Goal: Task Accomplishment & Management: Manage account settings

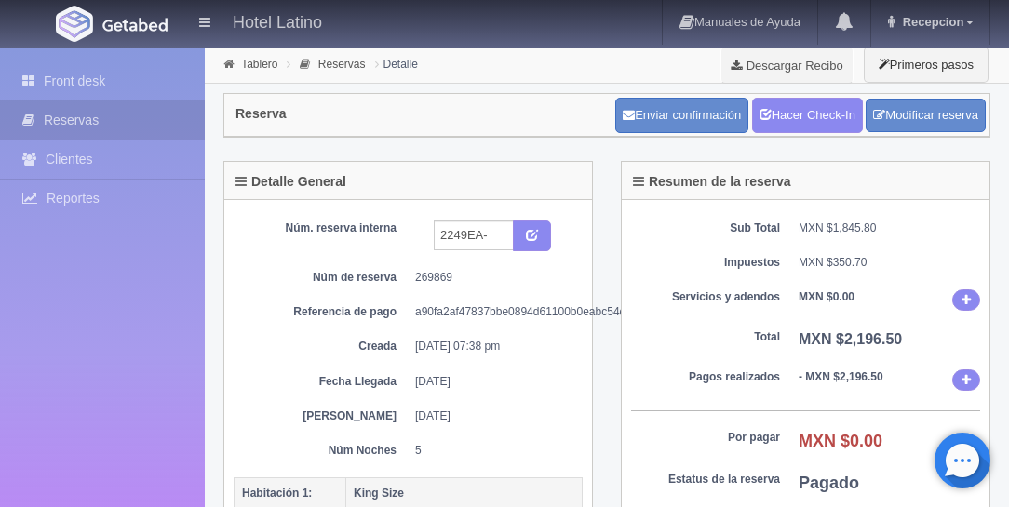
scroll to position [372, 0]
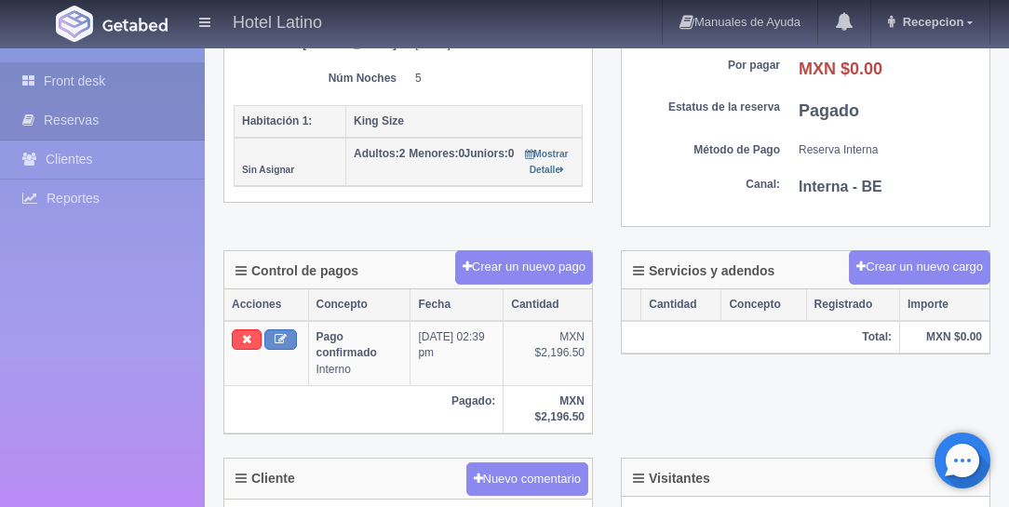
type input "2249EA-"
click at [75, 77] on link "Front desk" at bounding box center [102, 81] width 205 height 38
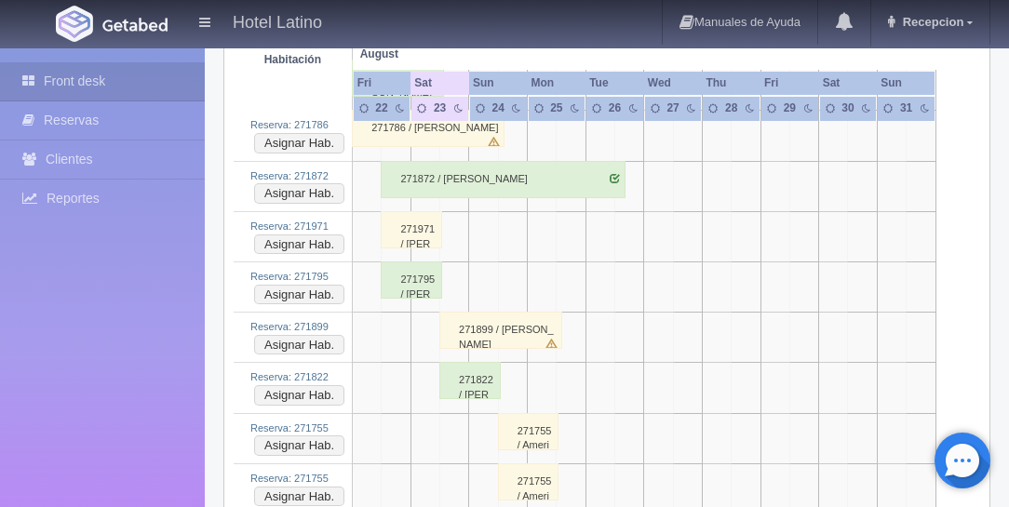
scroll to position [1542, 0]
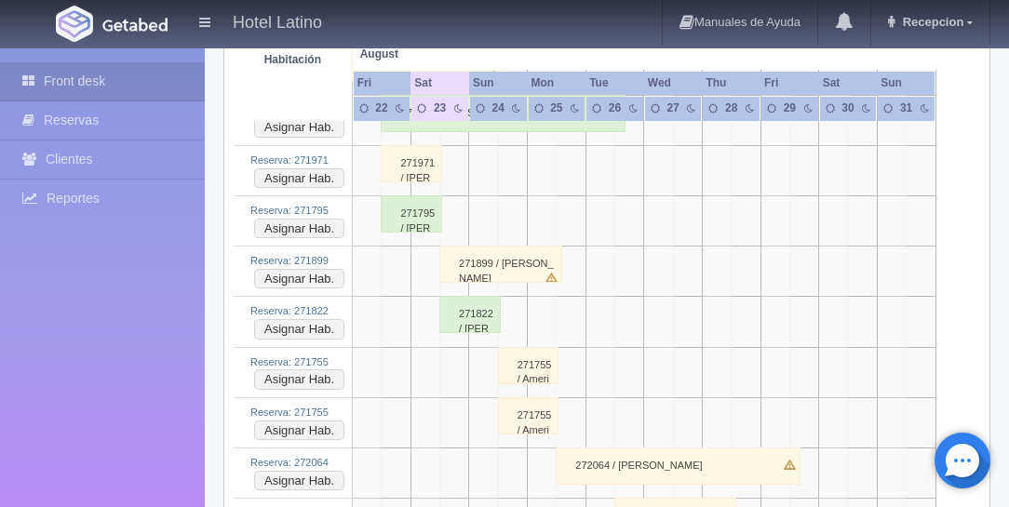
click at [452, 246] on div "271899 / Tomás Martim Santos Carvalhal" at bounding box center [500, 264] width 122 height 37
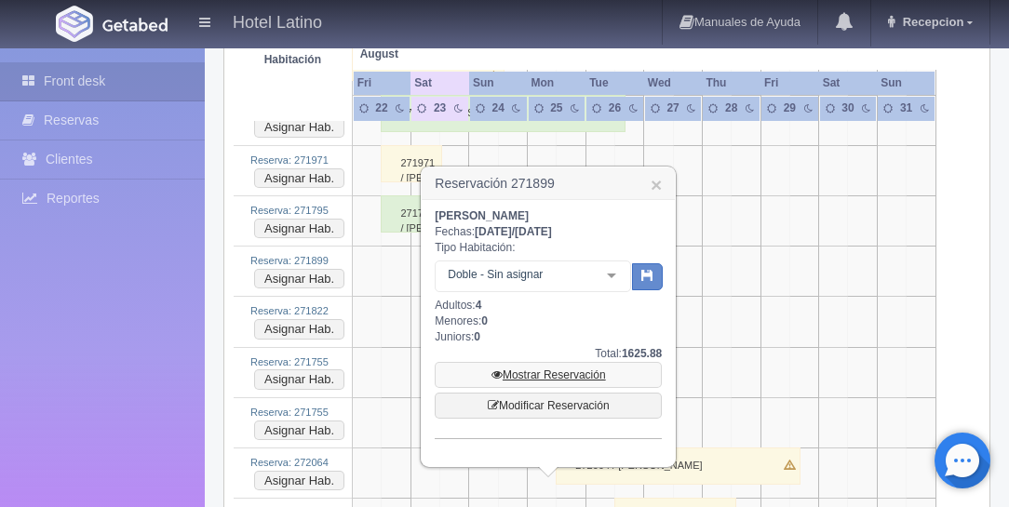
click at [551, 370] on link "Mostrar Reservación" at bounding box center [548, 375] width 227 height 26
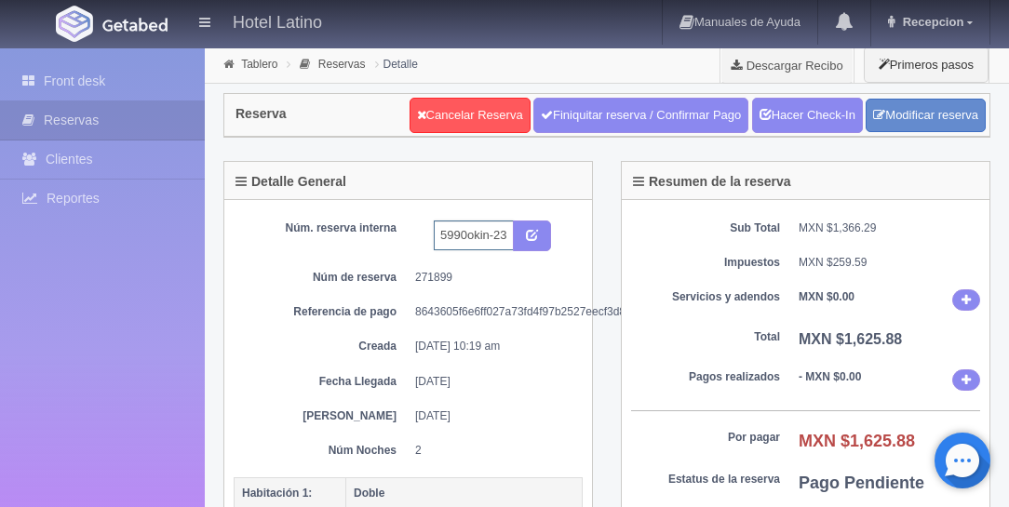
click at [504, 242] on input "5990okin-231" at bounding box center [474, 236] width 80 height 30
click at [507, 243] on input "5990okin-231" at bounding box center [474, 236] width 80 height 30
click at [527, 233] on icon "submit" at bounding box center [532, 234] width 12 height 12
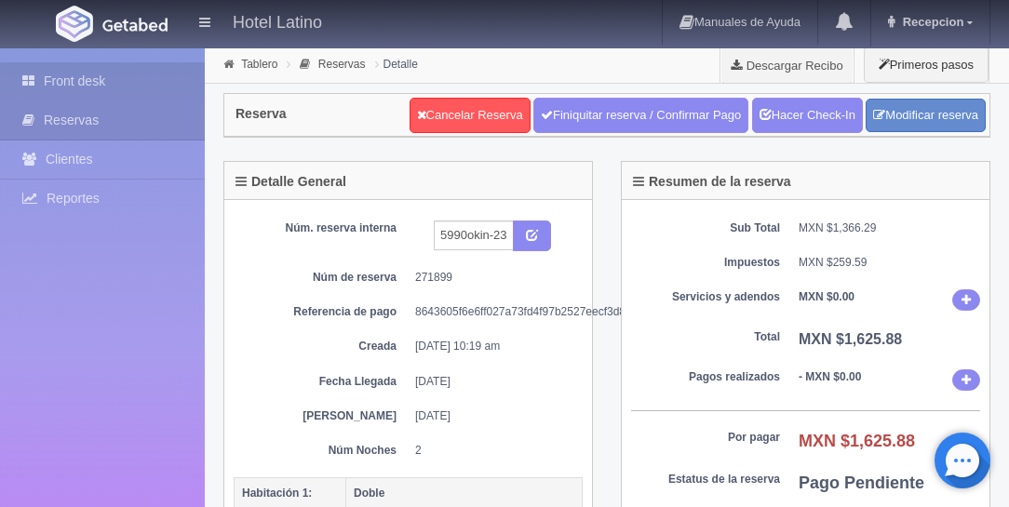
click at [91, 78] on link "Front desk" at bounding box center [102, 81] width 205 height 38
